Goal: Information Seeking & Learning: Learn about a topic

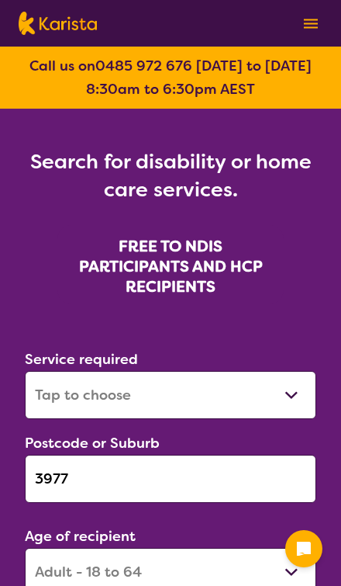
select select "[MEDICAL_DATA]"
select select "AD"
select select "NDIS"
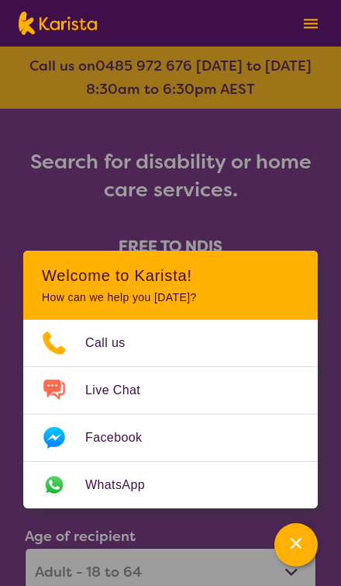
click at [312, 548] on div "Channel Menu" at bounding box center [296, 545] width 31 height 34
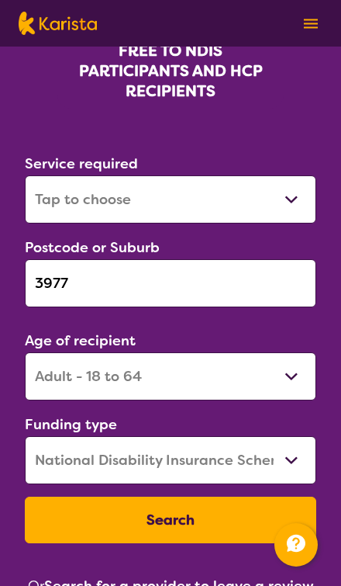
click at [244, 280] on input "3977" at bounding box center [171, 283] width 292 height 48
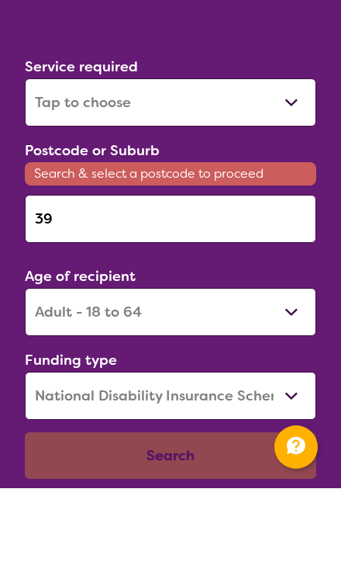
type input "3"
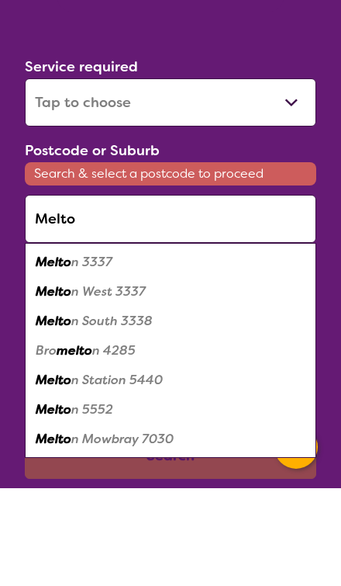
click at [157, 345] on div "Melto n 3337" at bounding box center [171, 359] width 276 height 29
type input "3337"
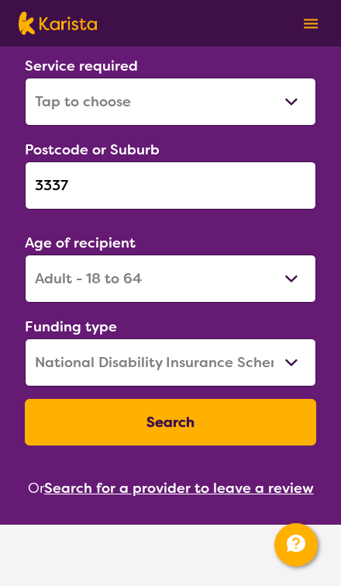
click at [254, 425] on button "Search" at bounding box center [171, 422] width 292 height 47
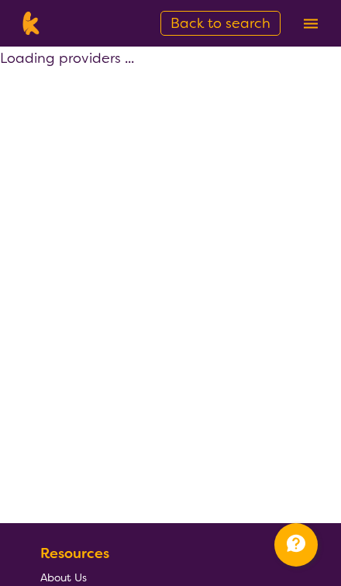
select select "by_score"
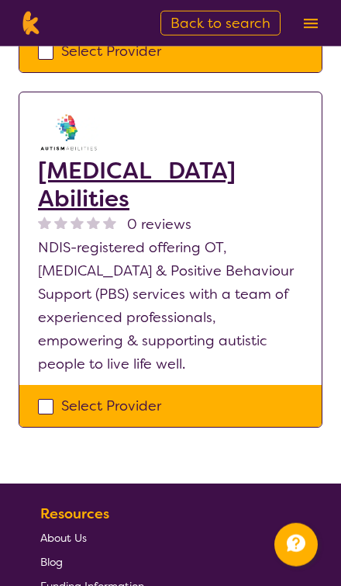
scroll to position [2293, 0]
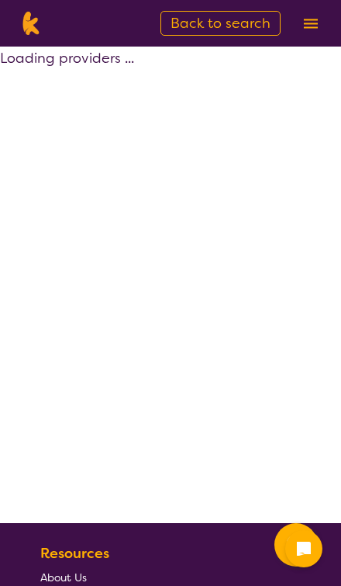
scroll to position [2342, 0]
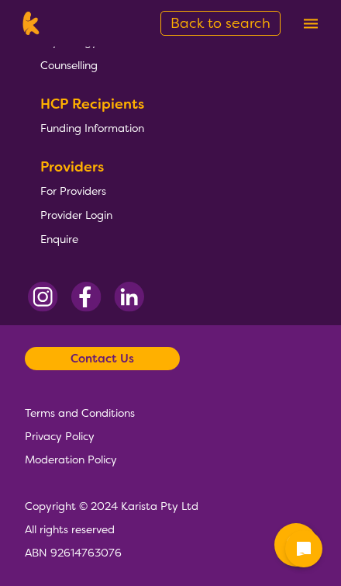
select select "by_score"
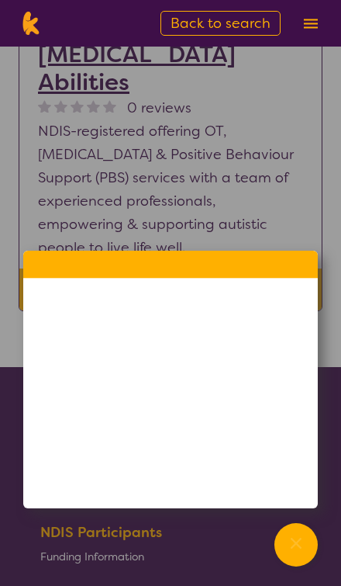
click at [310, 544] on div "Channel Menu" at bounding box center [296, 545] width 31 height 34
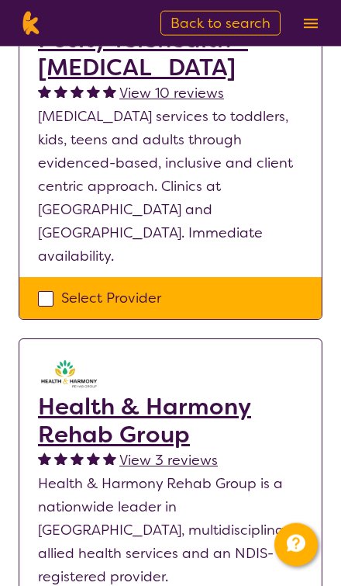
scroll to position [0, 0]
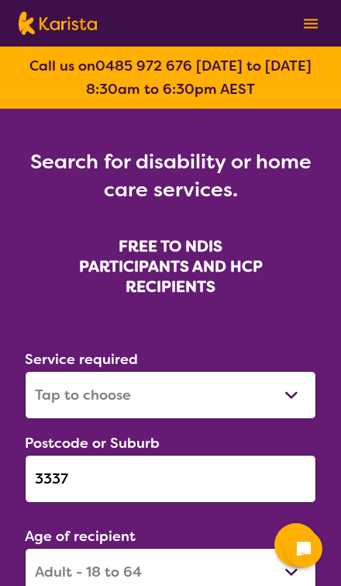
select select "[MEDICAL_DATA]"
select select "AD"
select select "NDIS"
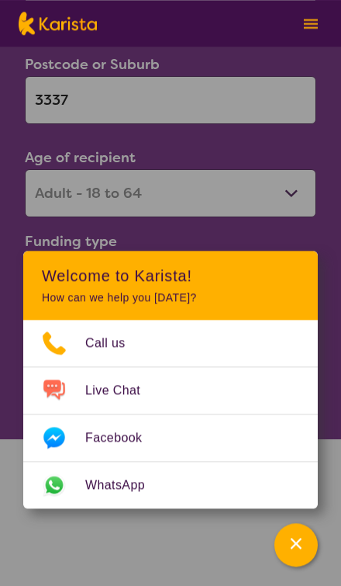
scroll to position [378, 0]
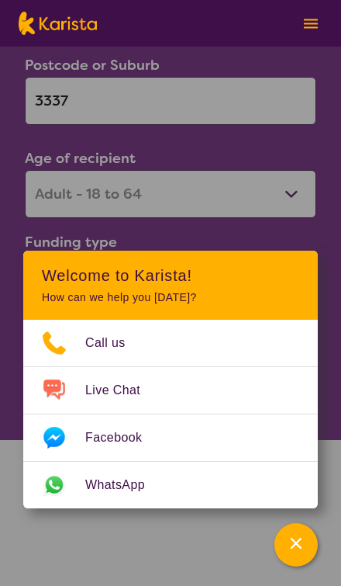
click at [300, 551] on icon "Channel Menu" at bounding box center [297, 544] width 16 height 16
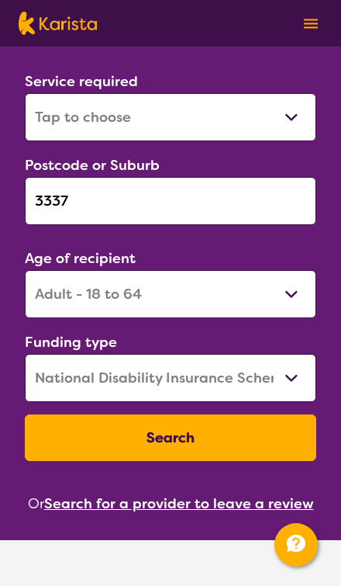
scroll to position [265, 0]
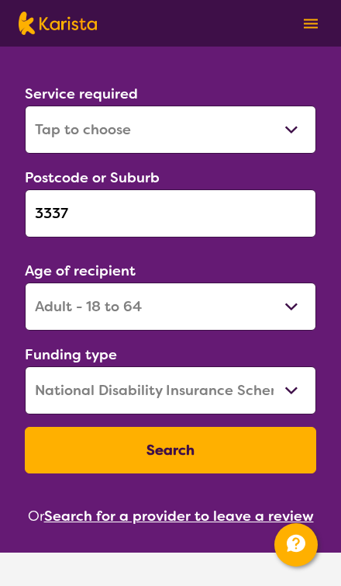
click at [70, 207] on input "3337" at bounding box center [171, 213] width 292 height 48
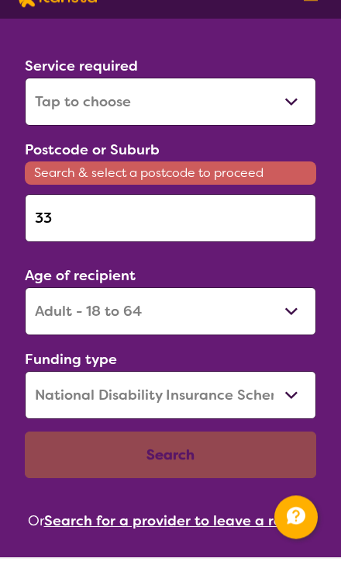
type input "3"
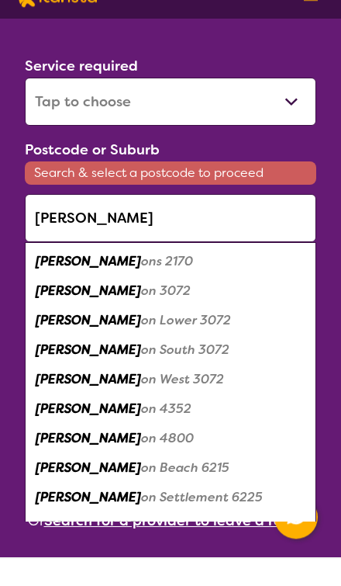
click at [52, 310] on em "[PERSON_NAME]" at bounding box center [89, 318] width 106 height 16
type input "3072"
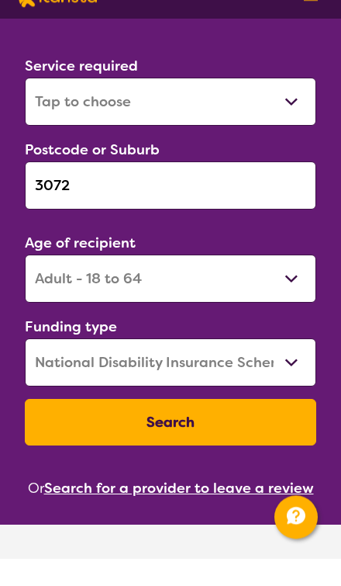
scroll to position [293, 0]
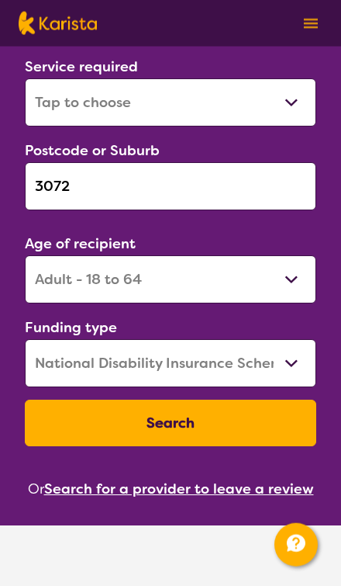
click at [252, 421] on button "Search" at bounding box center [171, 423] width 292 height 47
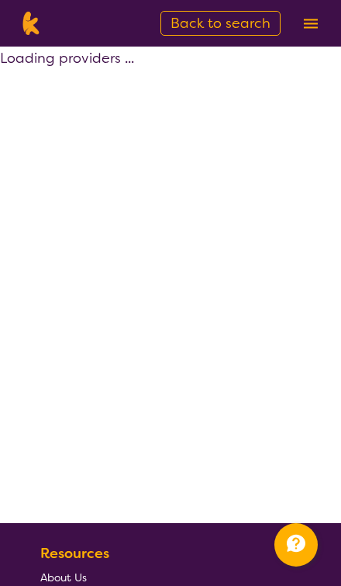
select select "by_score"
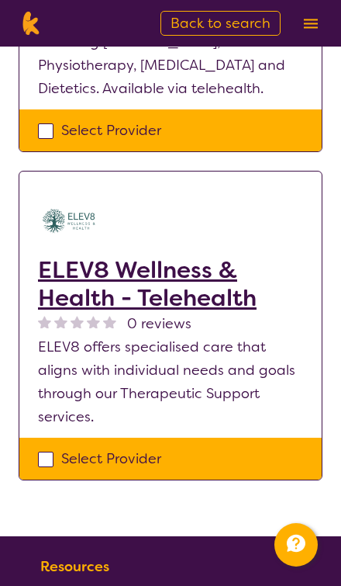
scroll to position [2778, 0]
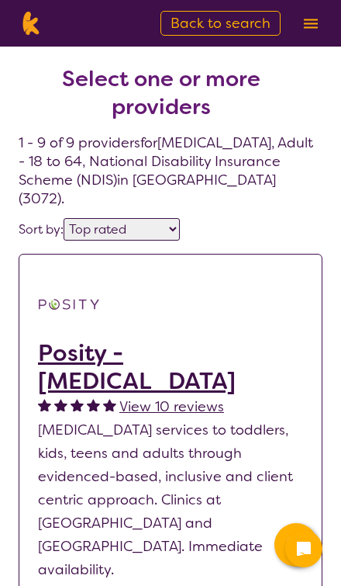
select select "by_score"
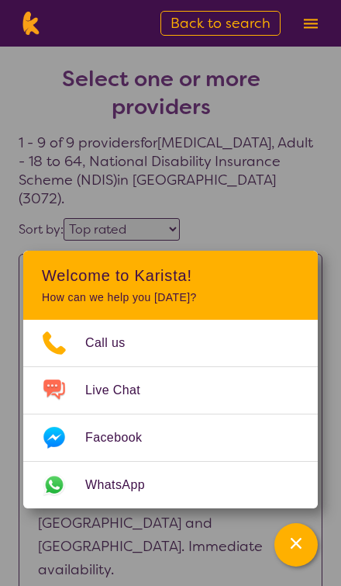
scroll to position [48, 0]
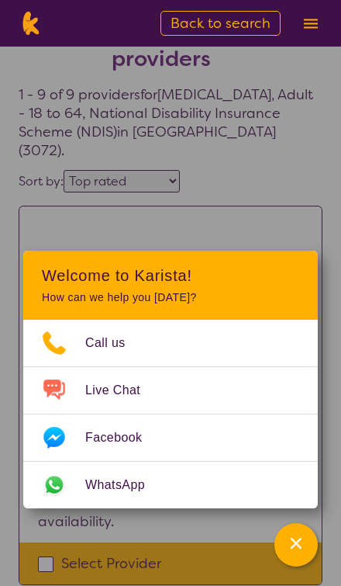
click at [304, 543] on icon "Channel Menu" at bounding box center [297, 544] width 16 height 16
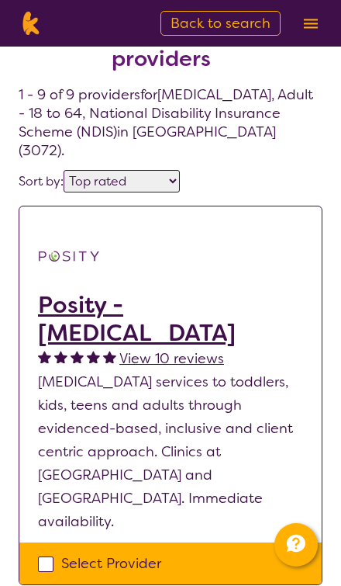
scroll to position [0, 0]
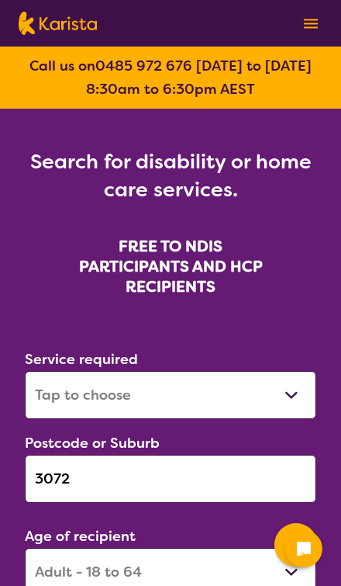
select select "[MEDICAL_DATA]"
select select "AD"
select select "NDIS"
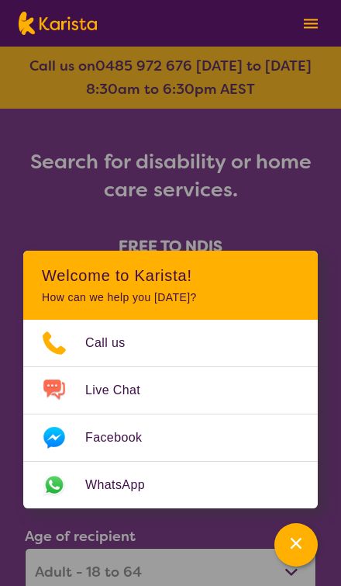
scroll to position [341, 0]
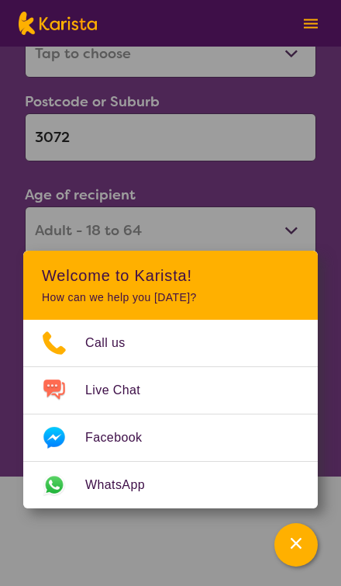
click at [308, 539] on div "Channel Menu" at bounding box center [296, 545] width 31 height 34
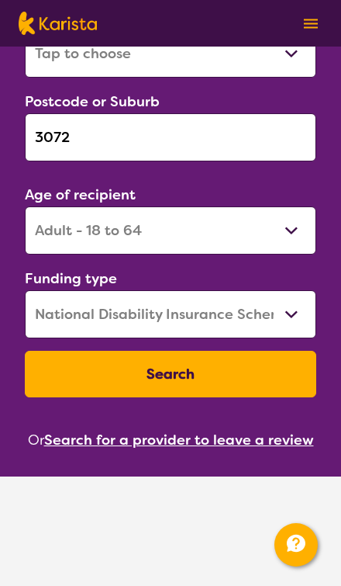
click at [82, 141] on input "3072" at bounding box center [171, 137] width 292 height 48
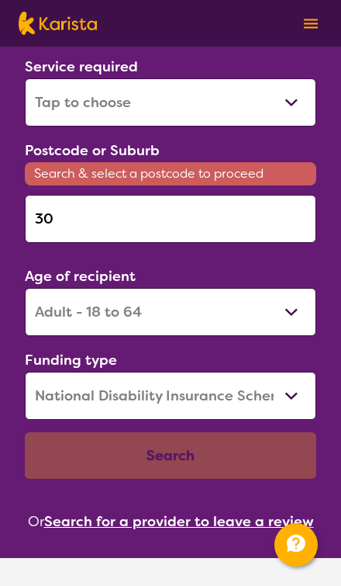
type input "3"
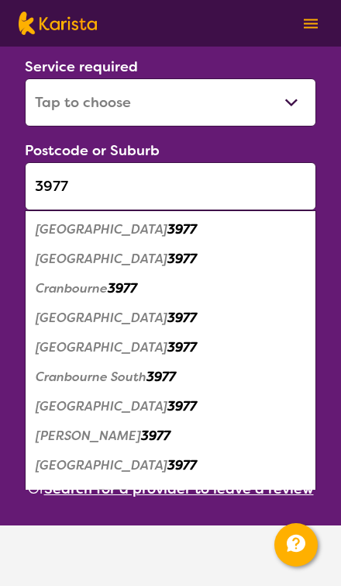
type input "3977"
click at [69, 290] on em "Cranbourne" at bounding box center [72, 288] width 72 height 16
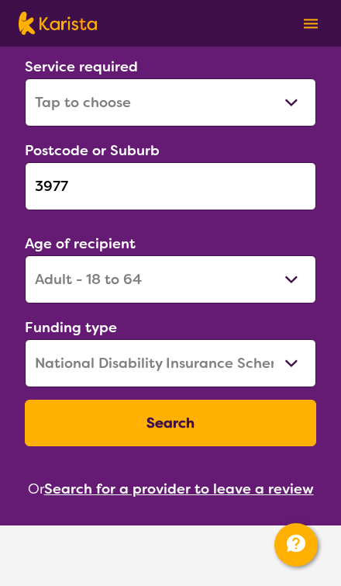
click at [262, 421] on button "Search" at bounding box center [171, 423] width 292 height 47
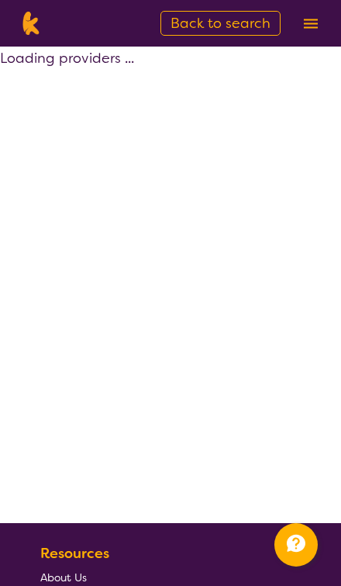
select select "by_score"
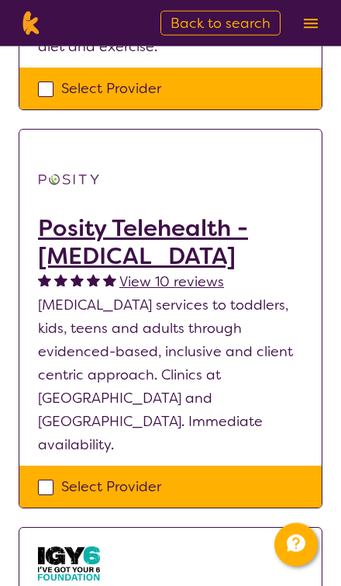
scroll to position [692, 0]
